Goal: Transaction & Acquisition: Purchase product/service

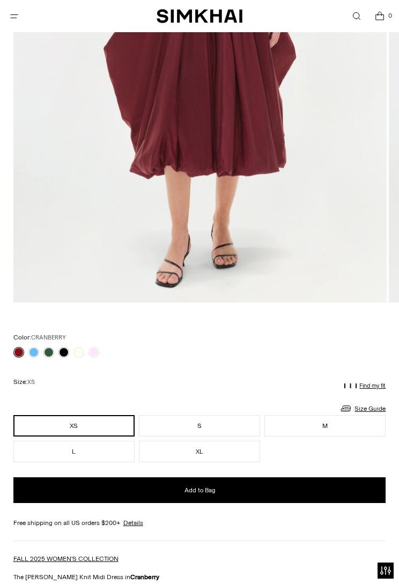
scroll to position [376, 0]
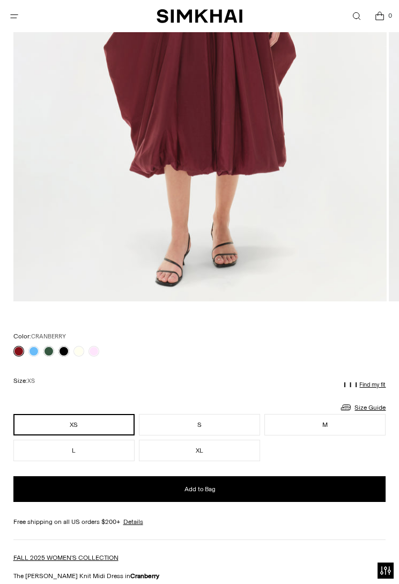
click at [207, 458] on button "XL" at bounding box center [199, 450] width 121 height 21
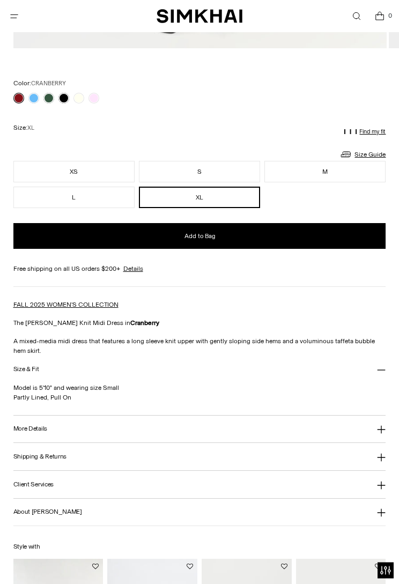
scroll to position [635, 0]
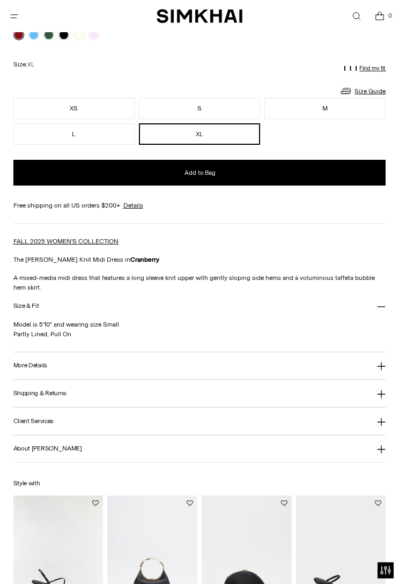
click at [278, 356] on button "More Details" at bounding box center [199, 366] width 373 height 27
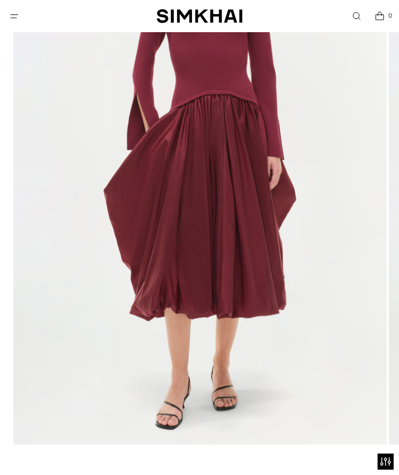
scroll to position [152, 0]
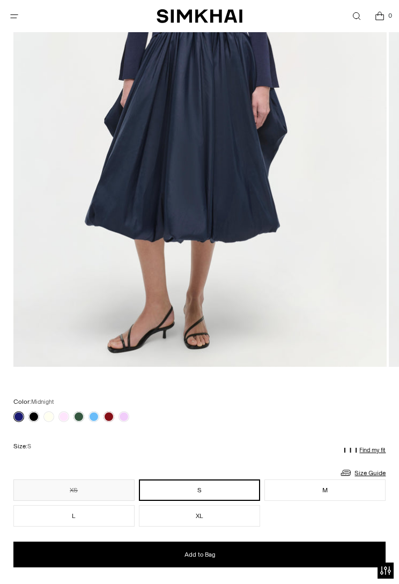
scroll to position [292, 0]
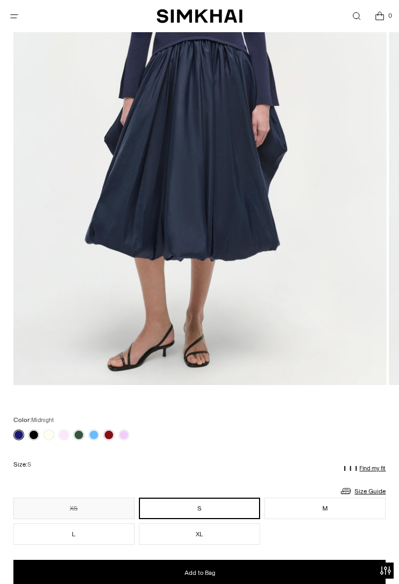
click at [127, 437] on link at bounding box center [124, 435] width 11 height 11
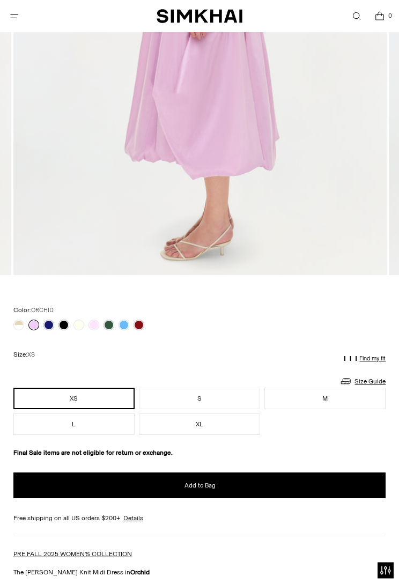
scroll to position [402, 0]
click at [111, 327] on link at bounding box center [109, 325] width 11 height 11
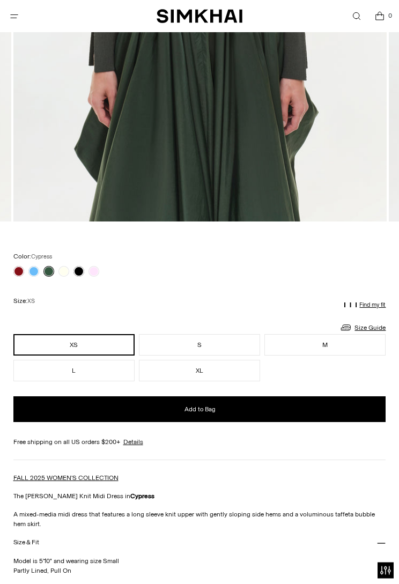
scroll to position [520, 0]
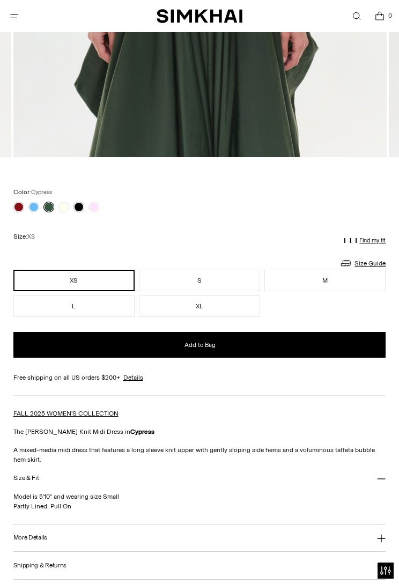
click at [226, 309] on button "XL" at bounding box center [199, 306] width 121 height 21
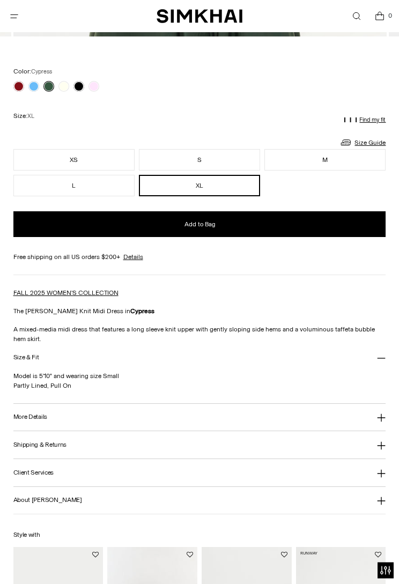
scroll to position [702, 0]
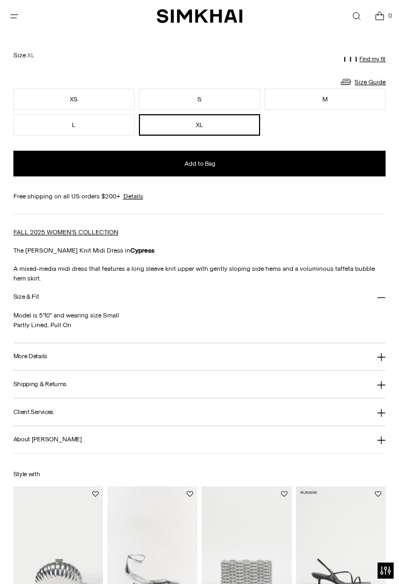
click at [247, 357] on button "More Details" at bounding box center [199, 356] width 373 height 27
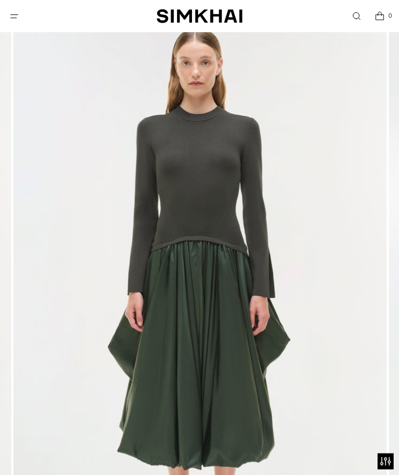
scroll to position [0, 0]
